Goal: Transaction & Acquisition: Purchase product/service

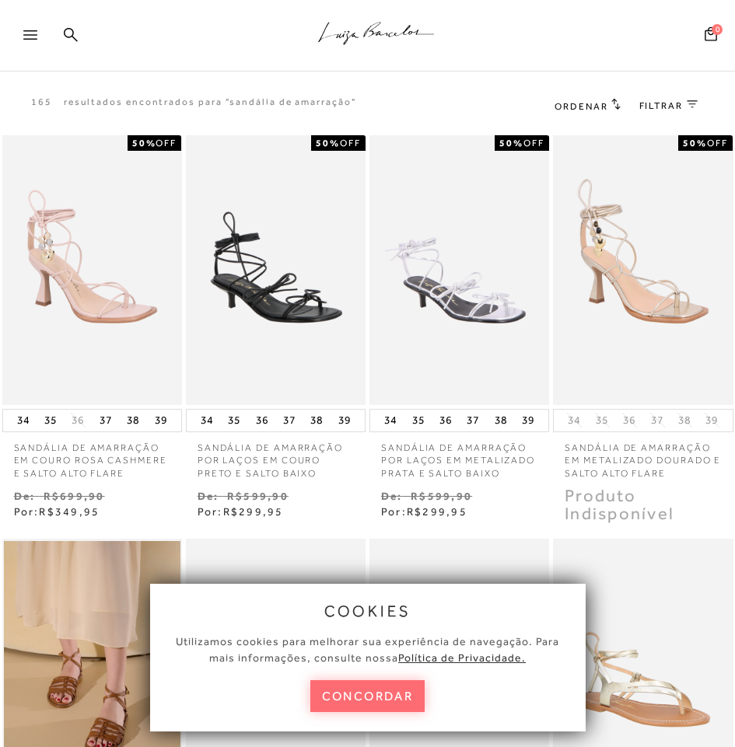
click at [386, 705] on button "concordar" at bounding box center [367, 696] width 115 height 32
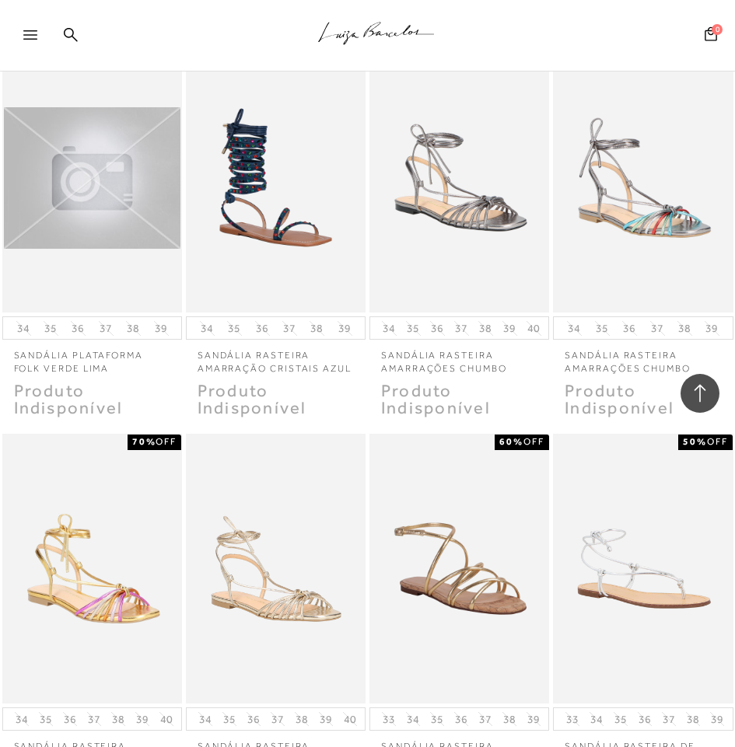
scroll to position [12594, 0]
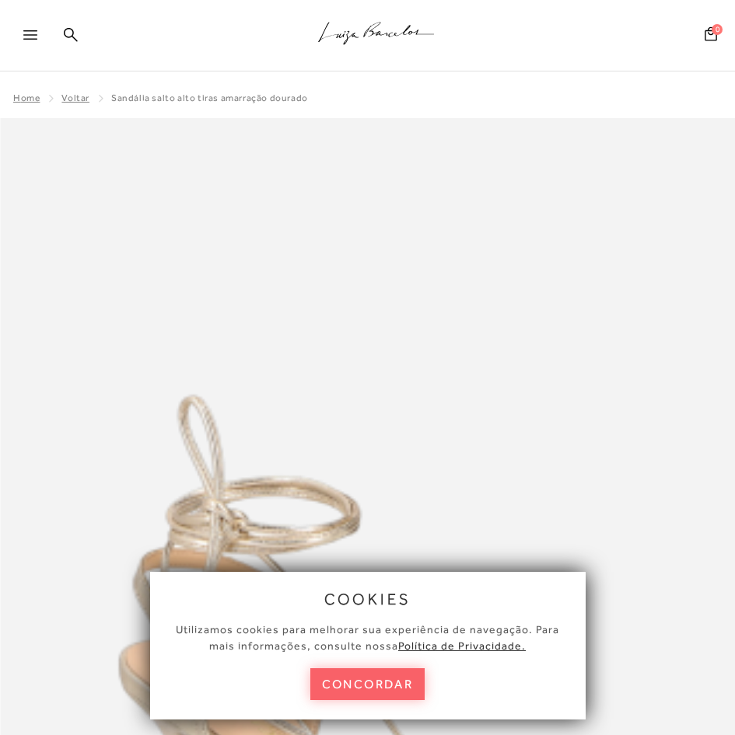
scroll to position [155, 0]
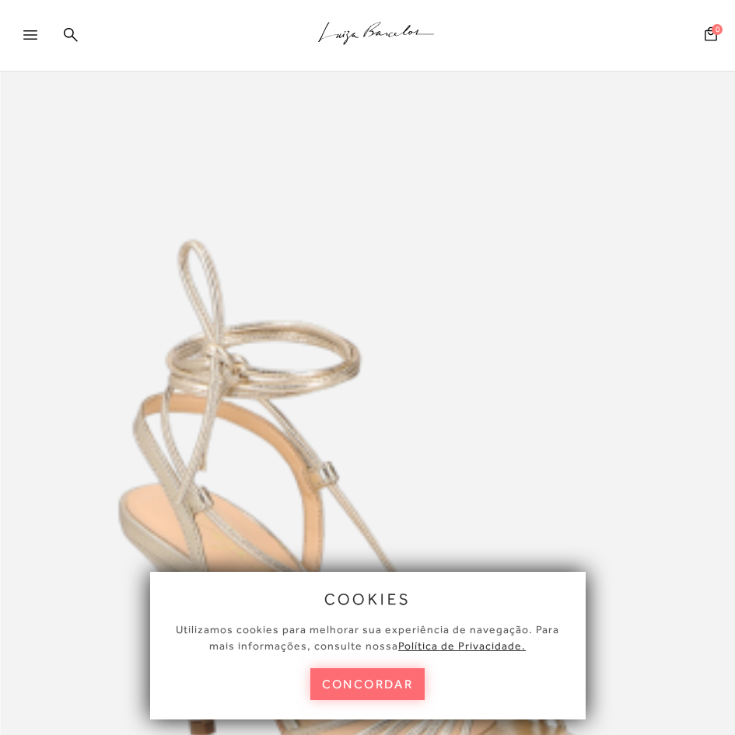
click at [382, 681] on button "concordar" at bounding box center [367, 685] width 115 height 32
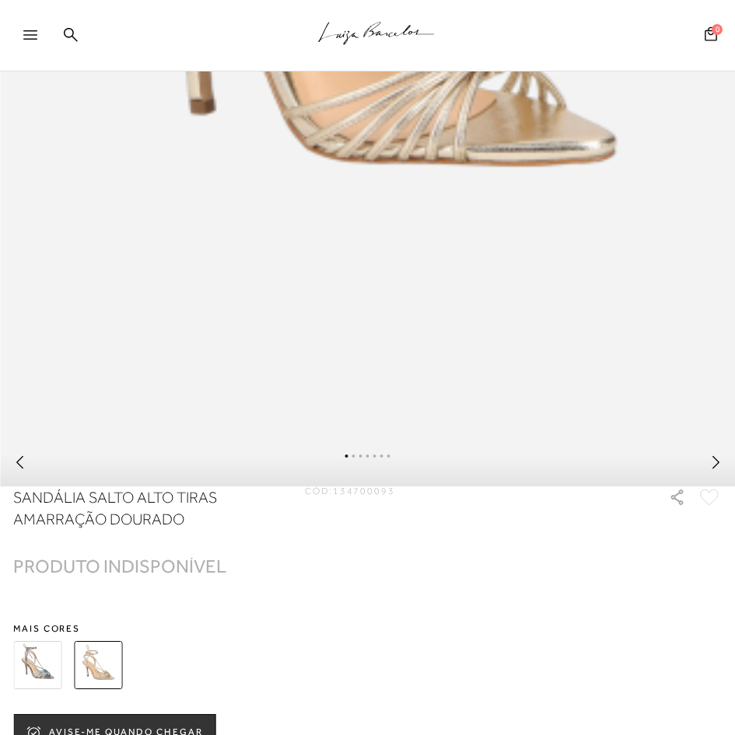
scroll to position [1011, 0]
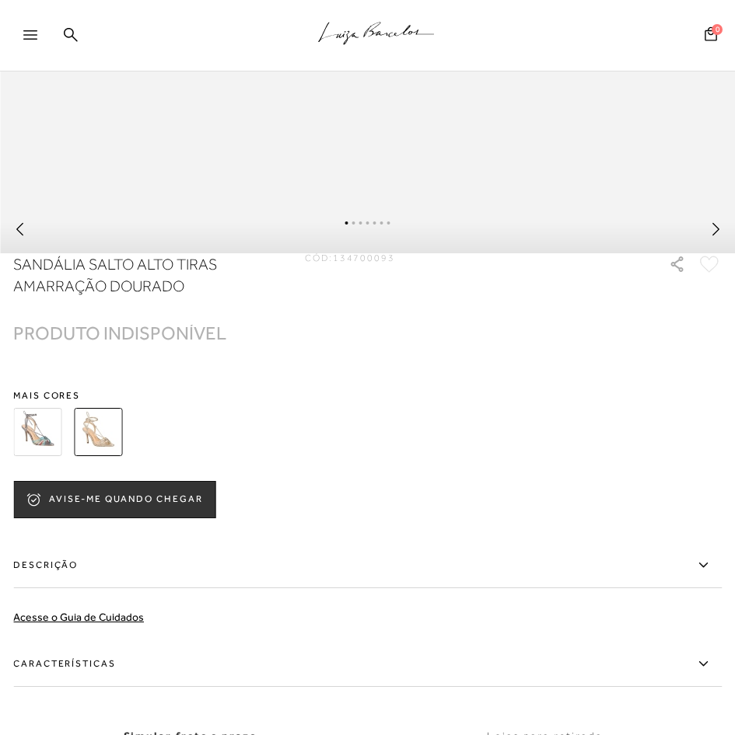
click at [19, 451] on img at bounding box center [37, 432] width 48 height 48
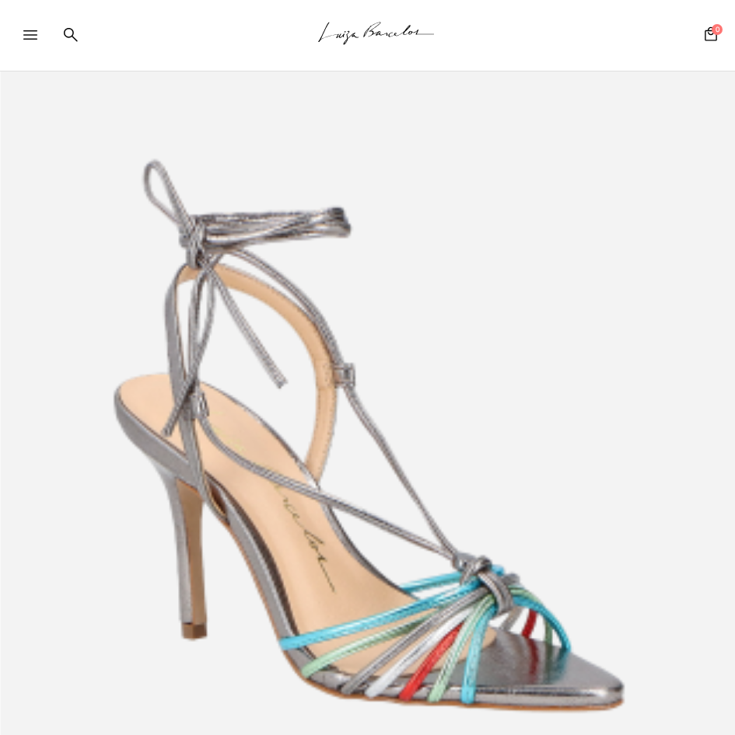
scroll to position [311, 0]
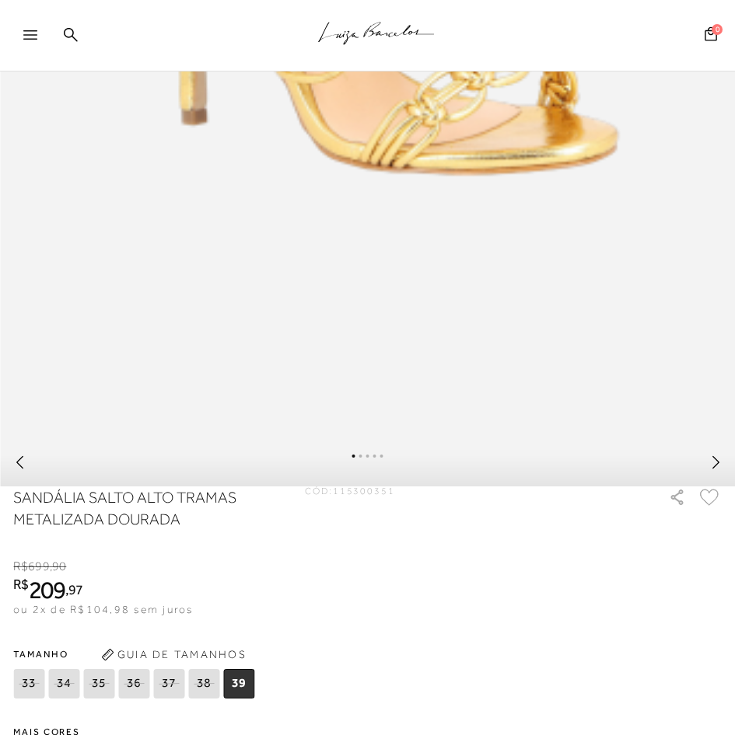
scroll to position [1011, 0]
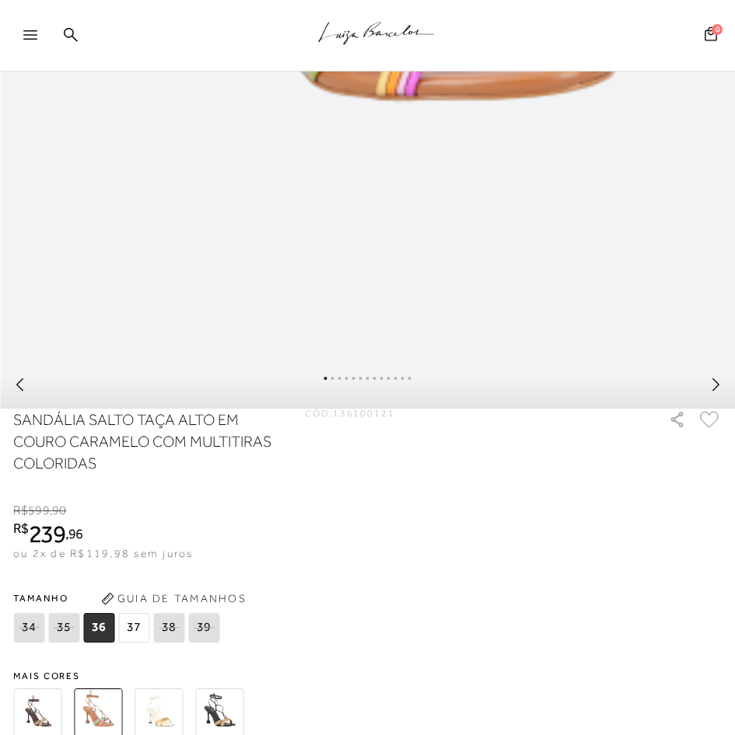
scroll to position [1088, 0]
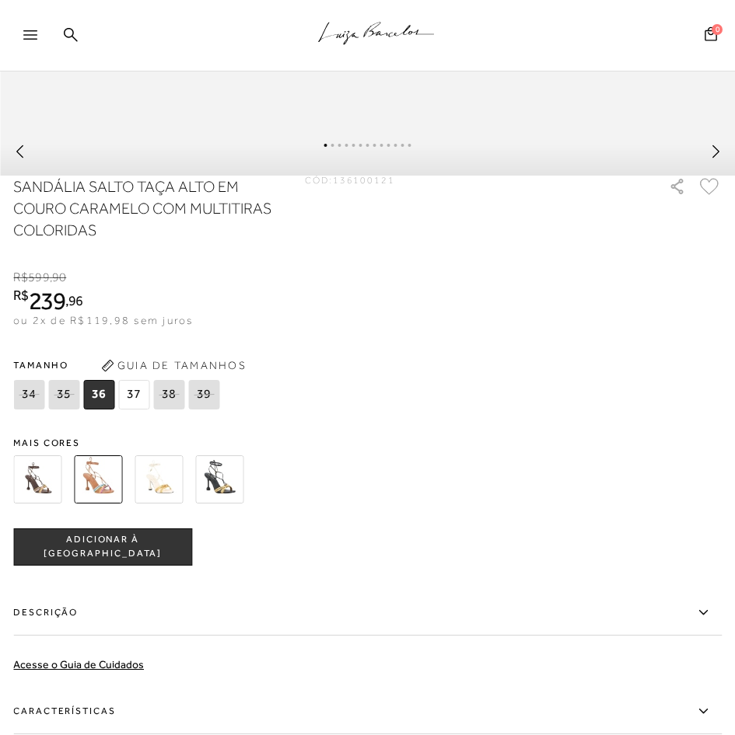
click at [159, 494] on img at bounding box center [158, 480] width 48 height 48
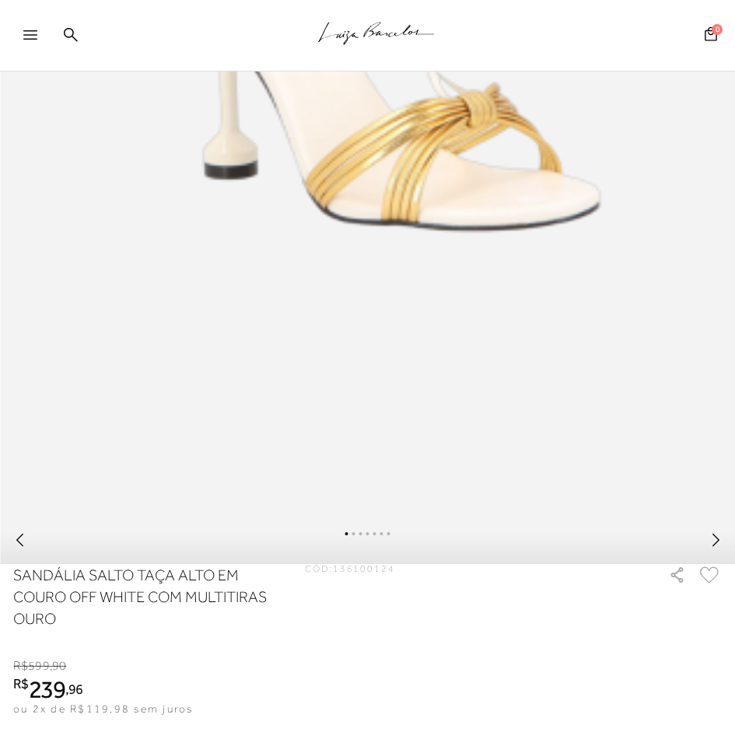
scroll to position [1011, 0]
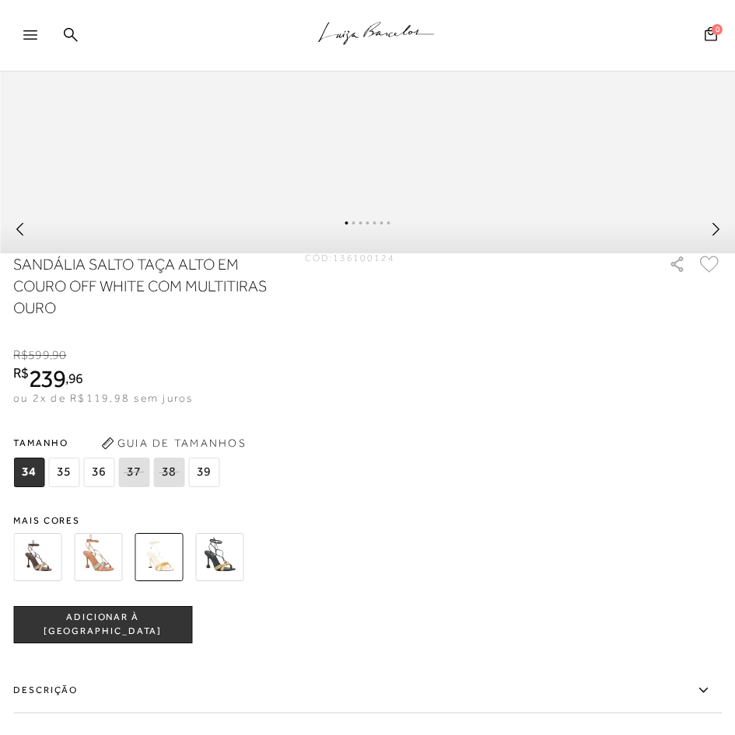
click at [26, 582] on img at bounding box center [37, 557] width 48 height 48
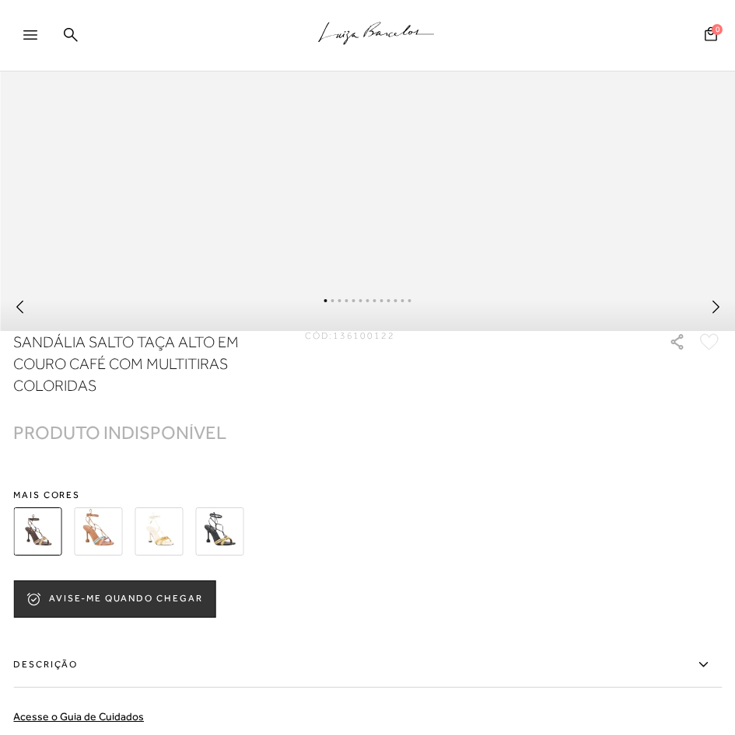
scroll to position [1088, 0]
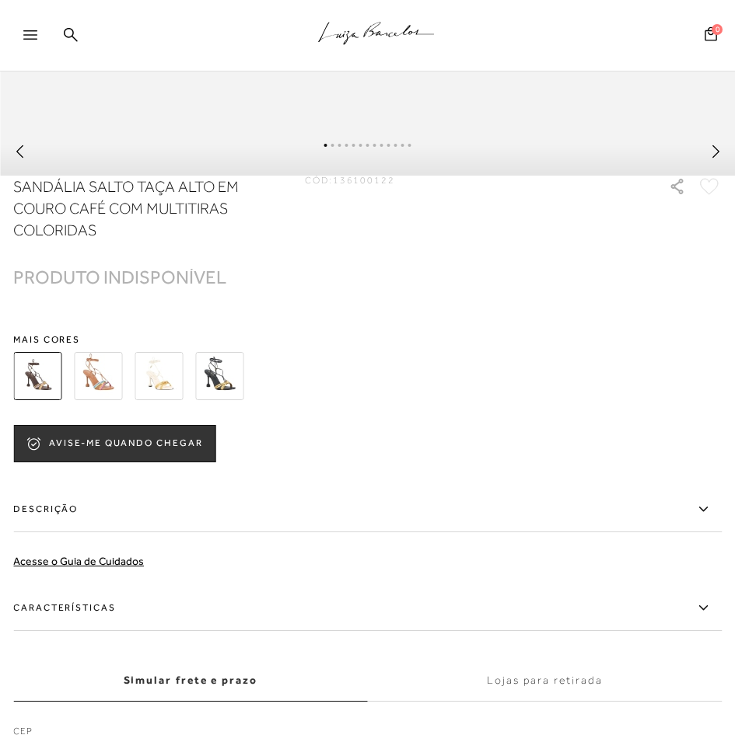
click at [201, 400] on img at bounding box center [219, 376] width 48 height 48
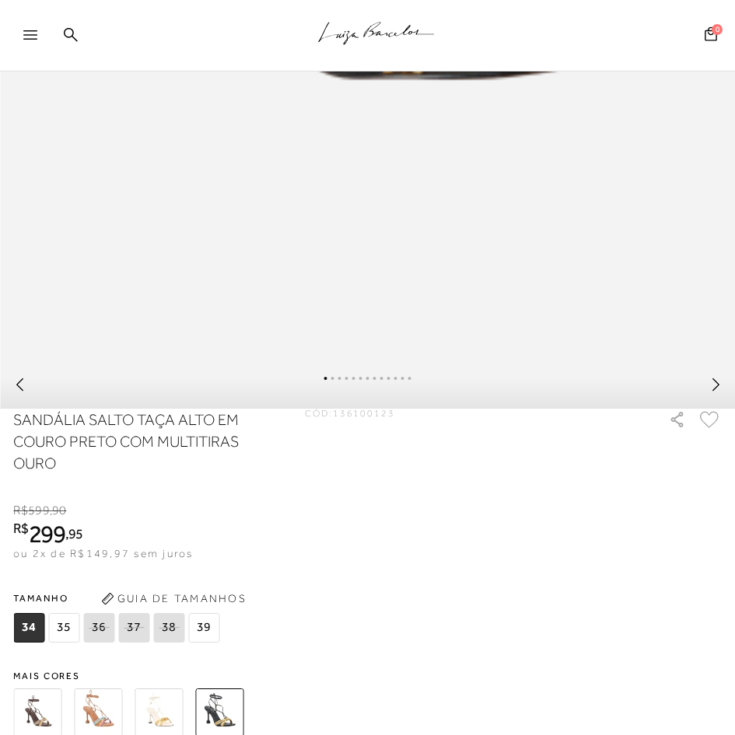
scroll to position [1088, 0]
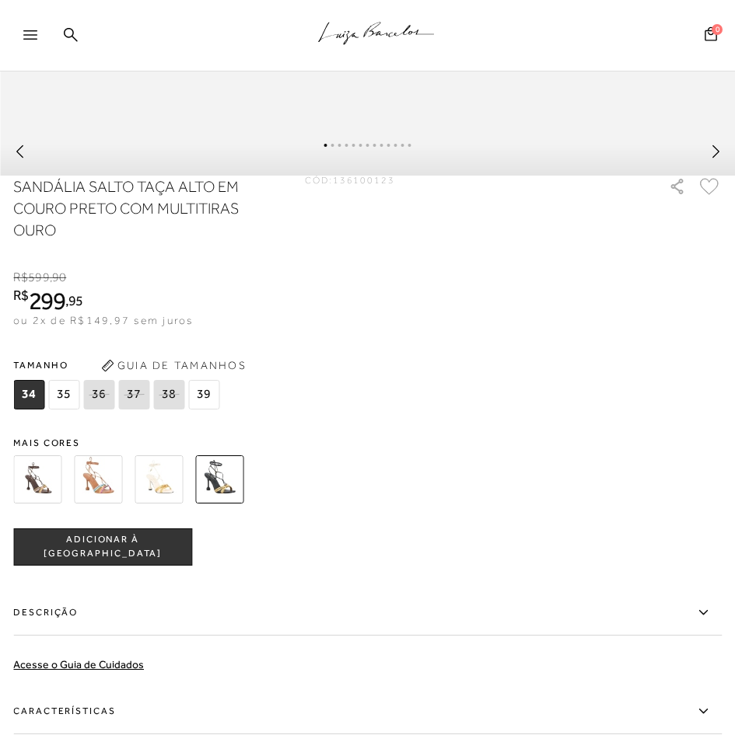
click at [159, 494] on img at bounding box center [158, 480] width 48 height 48
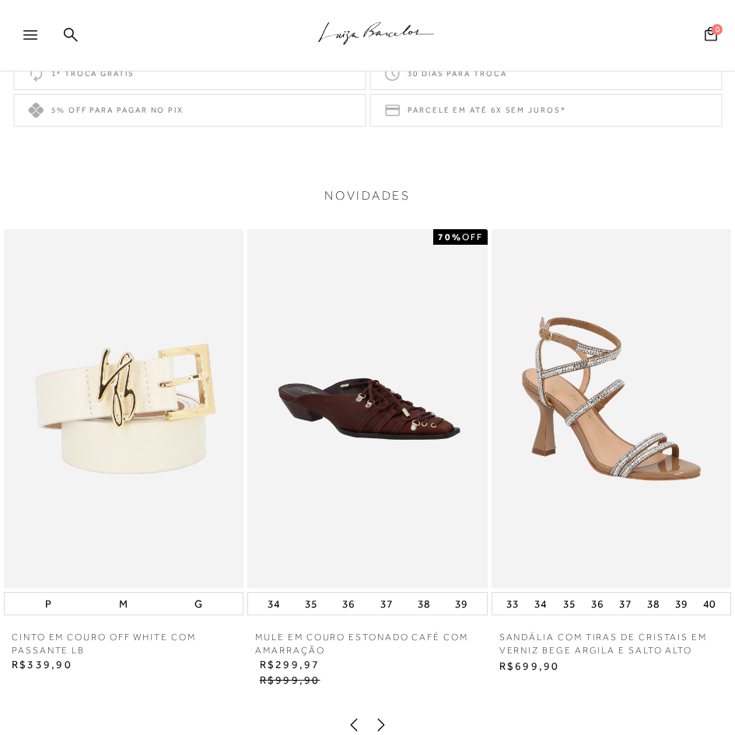
scroll to position [1710, 0]
